Goal: Task Accomplishment & Management: Manage account settings

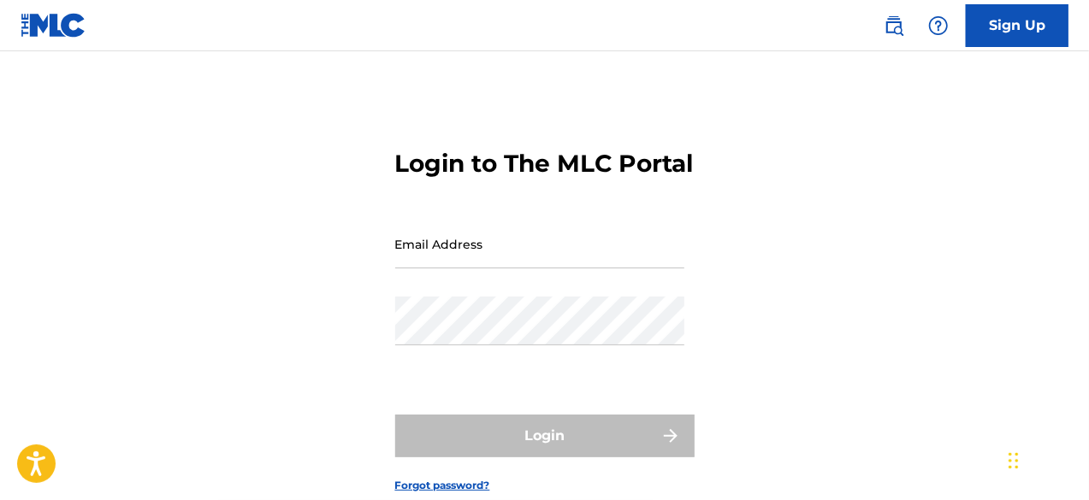
click at [577, 269] on input "Email Address" at bounding box center [539, 244] width 289 height 49
type input "[EMAIL_ADDRESS][DOMAIN_NAME]"
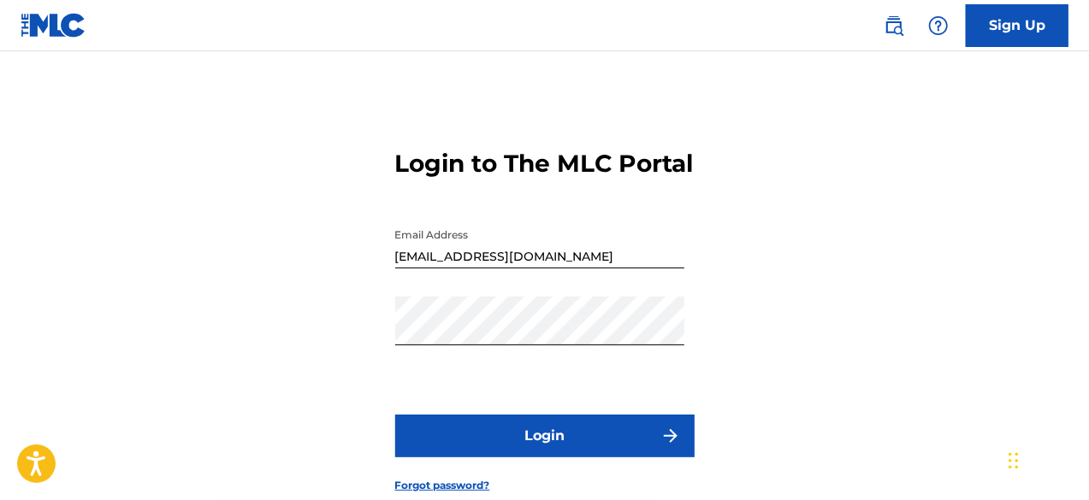
click at [563, 458] on button "Login" at bounding box center [544, 436] width 299 height 43
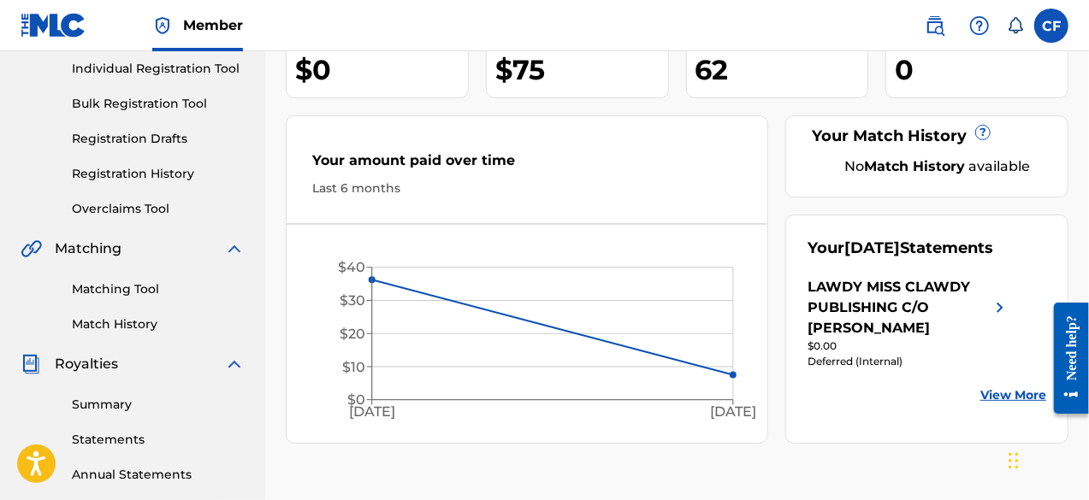
scroll to position [257, 0]
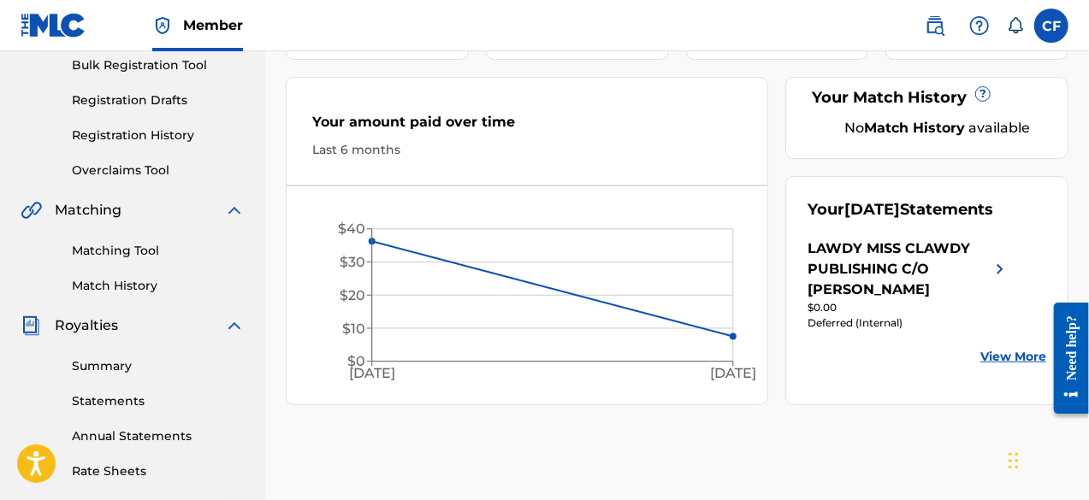
click at [859, 287] on div "LAWDY MISS CLAWDY PUBLISHING C/O [PERSON_NAME]" at bounding box center [899, 270] width 182 height 62
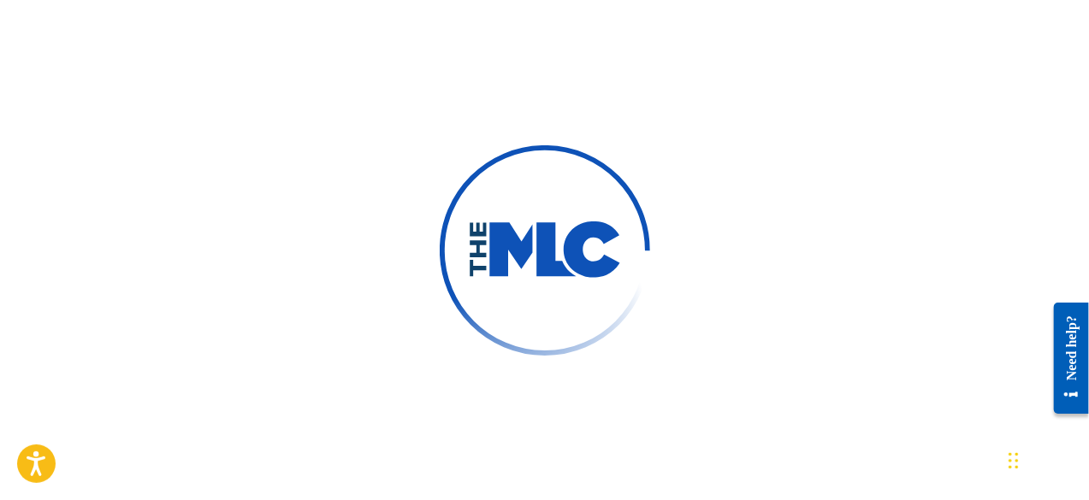
click at [310, 303] on div at bounding box center [544, 250] width 1089 height 500
click at [352, 141] on div at bounding box center [544, 250] width 1089 height 500
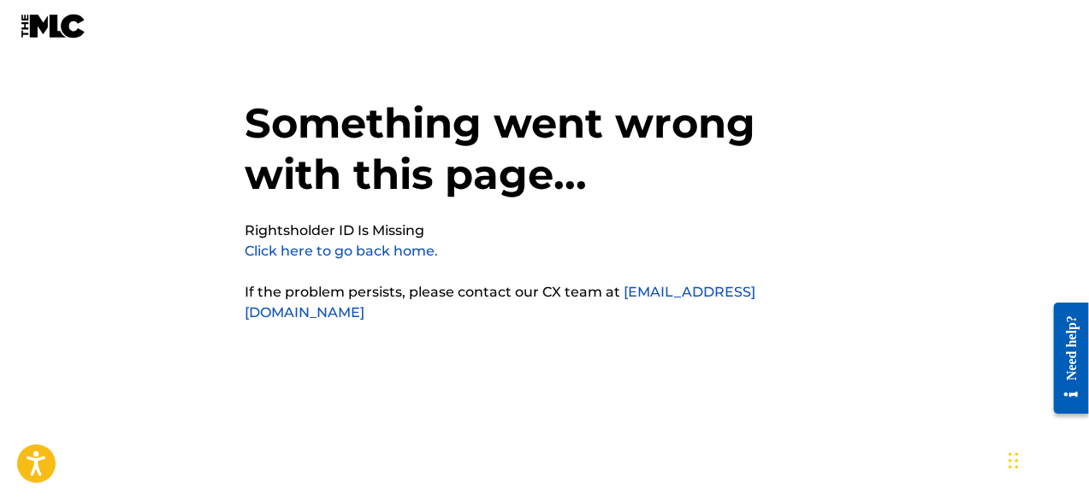
click at [347, 254] on link "Click here to go back home." at bounding box center [342, 251] width 193 height 16
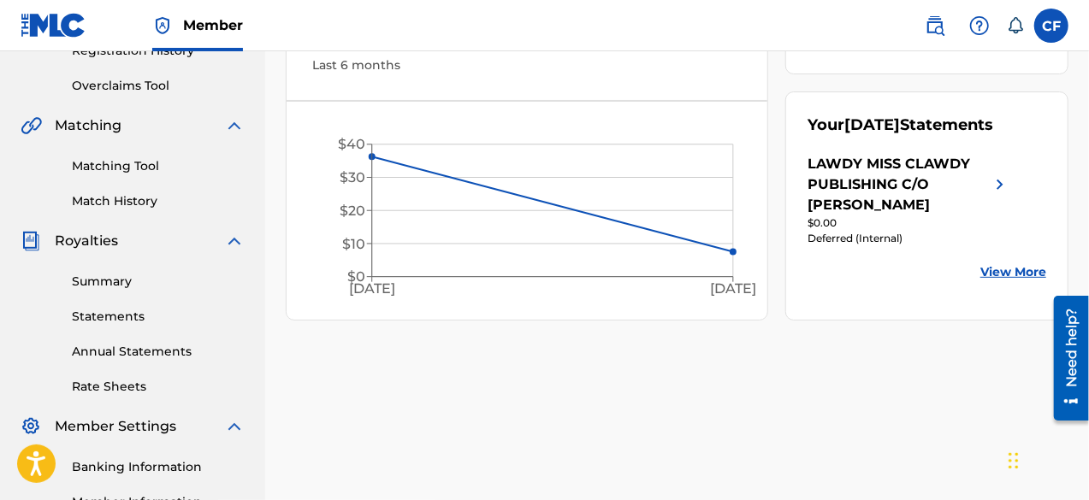
scroll to position [342, 0]
click at [991, 281] on link "View More" at bounding box center [1013, 272] width 66 height 18
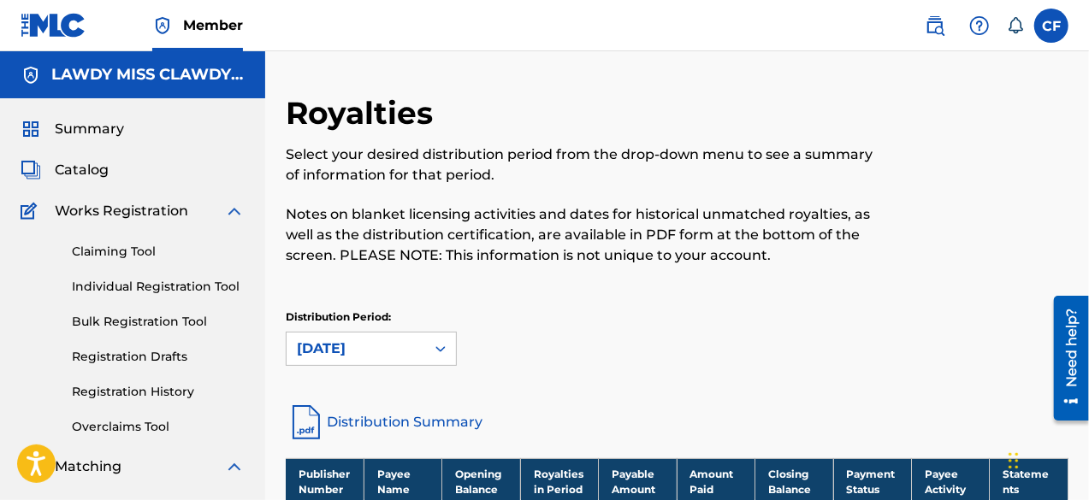
click at [1056, 24] on label at bounding box center [1051, 26] width 34 height 34
click at [1051, 26] on input "CF [PERSON_NAME] [EMAIL_ADDRESS][DOMAIN_NAME] Notification Preferences Profile …" at bounding box center [1051, 26] width 0 height 0
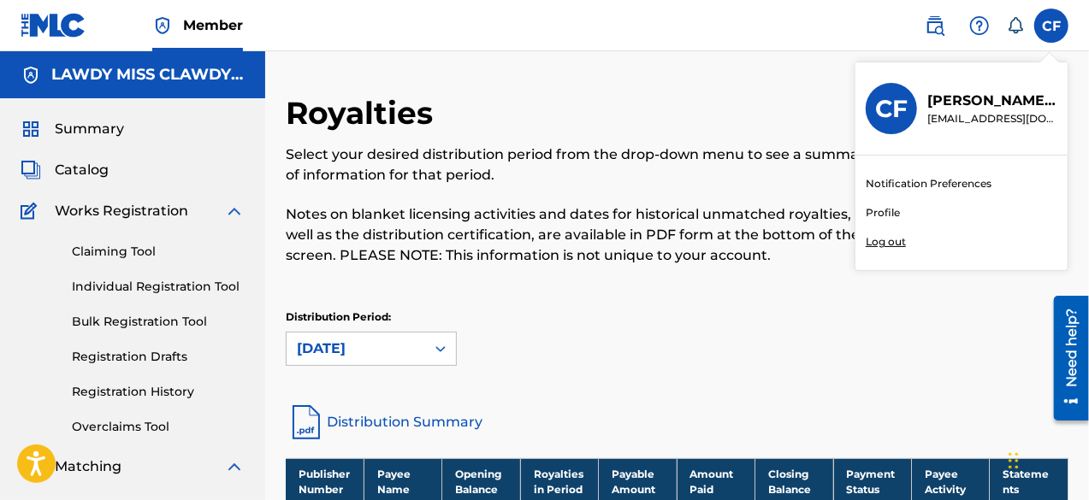
click at [868, 241] on p "Log out" at bounding box center [886, 241] width 40 height 15
click at [1051, 26] on input "CF [PERSON_NAME] [EMAIL_ADDRESS][DOMAIN_NAME] Notification Preferences Profile …" at bounding box center [1051, 26] width 0 height 0
